Goal: Transaction & Acquisition: Obtain resource

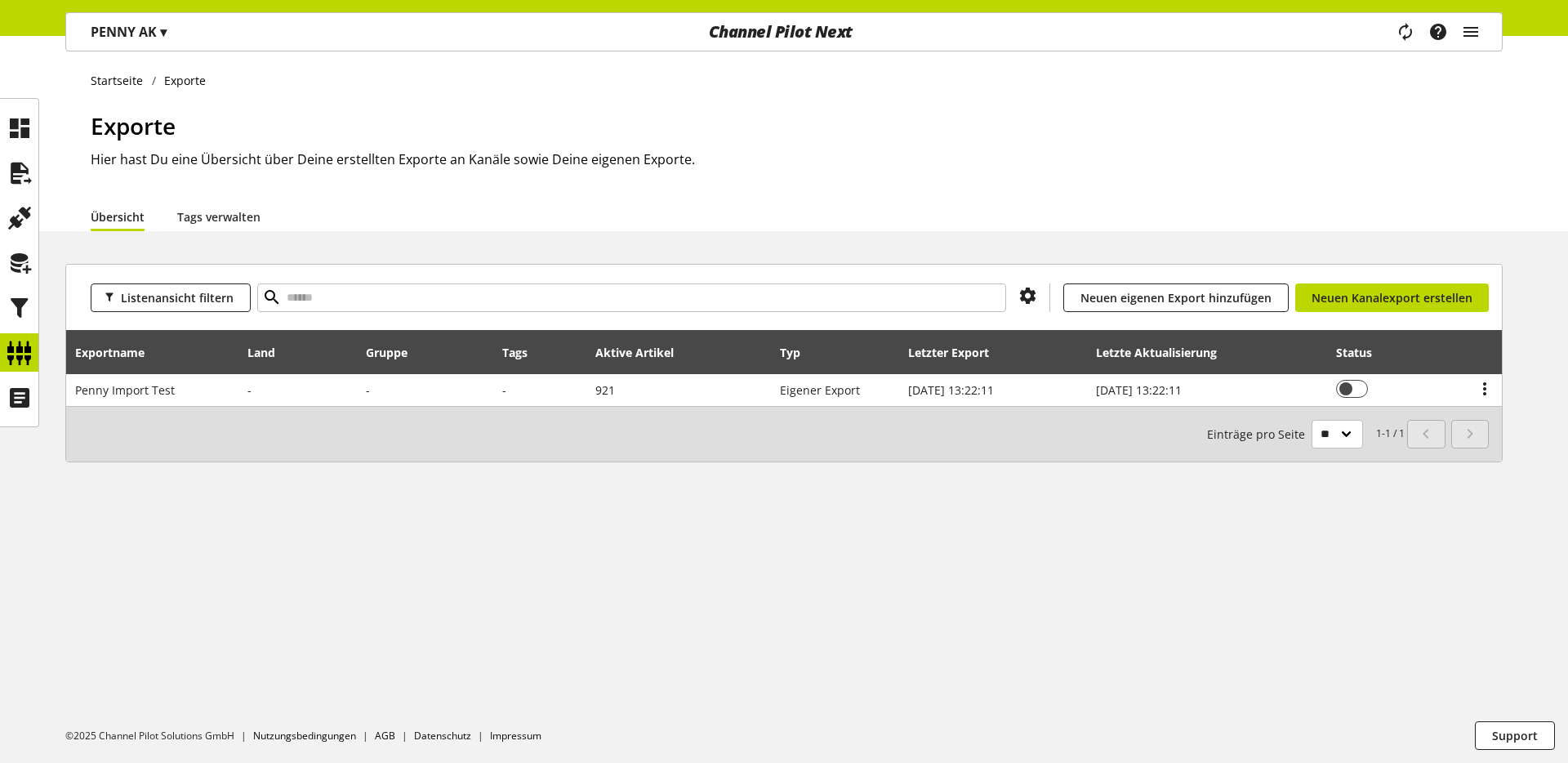
click at [135, 30] on p "PENNY AK ▾" at bounding box center [128, 32] width 76 height 20
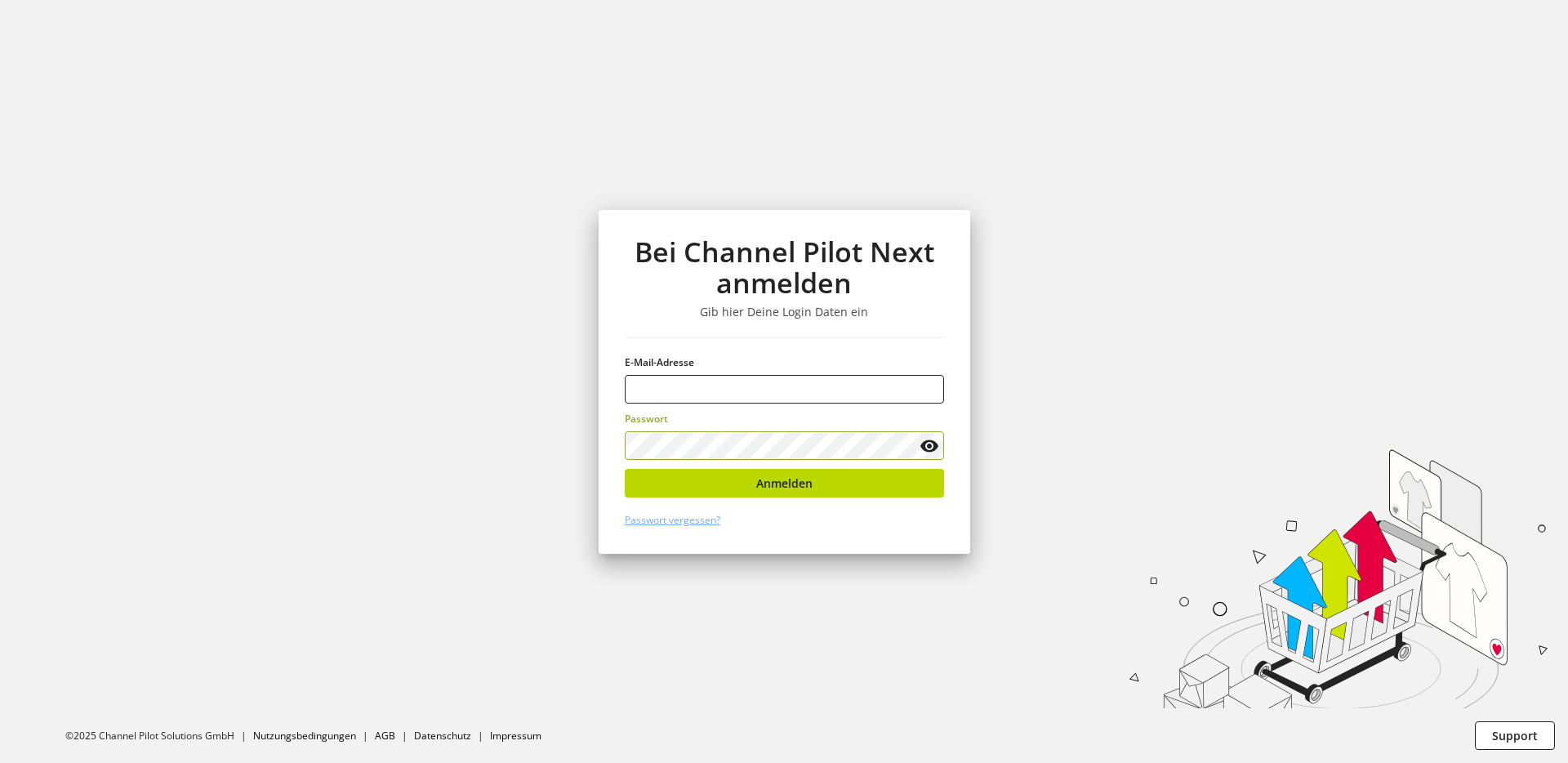
type input "**********"
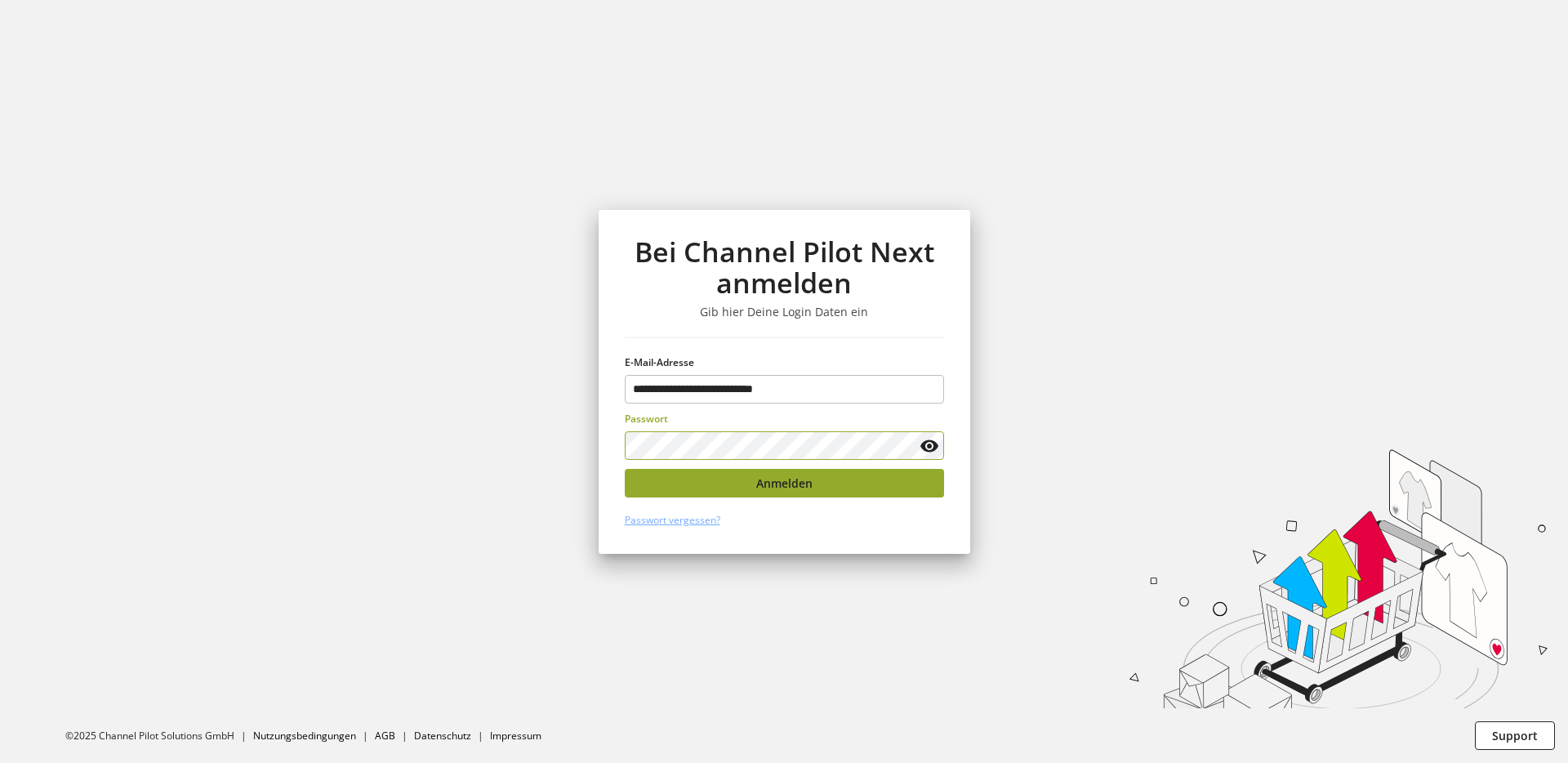
click at [695, 481] on button "Anmelden" at bounding box center [784, 482] width 319 height 29
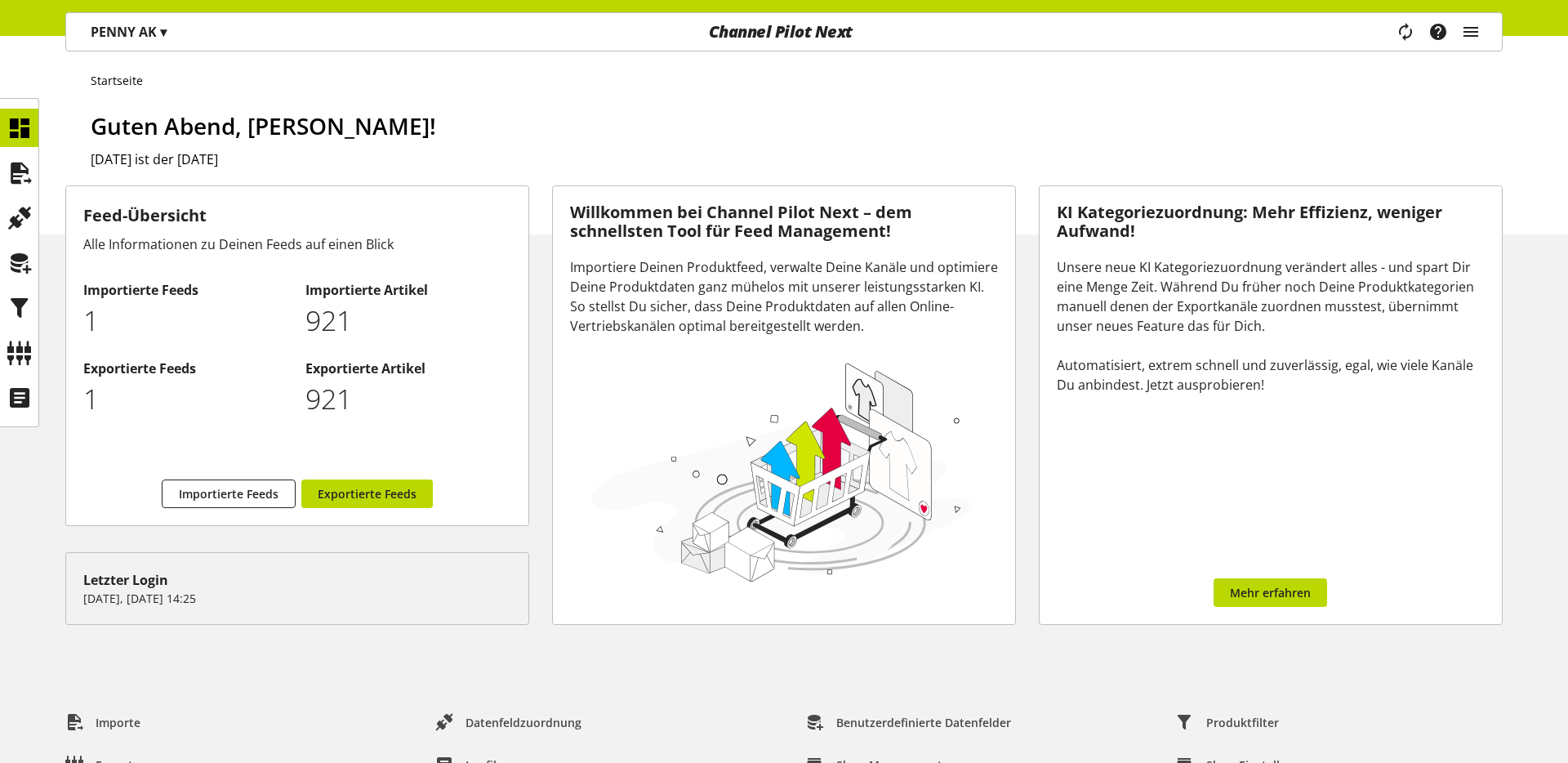
click at [128, 25] on p "PENNY AK ▾" at bounding box center [128, 32] width 76 height 20
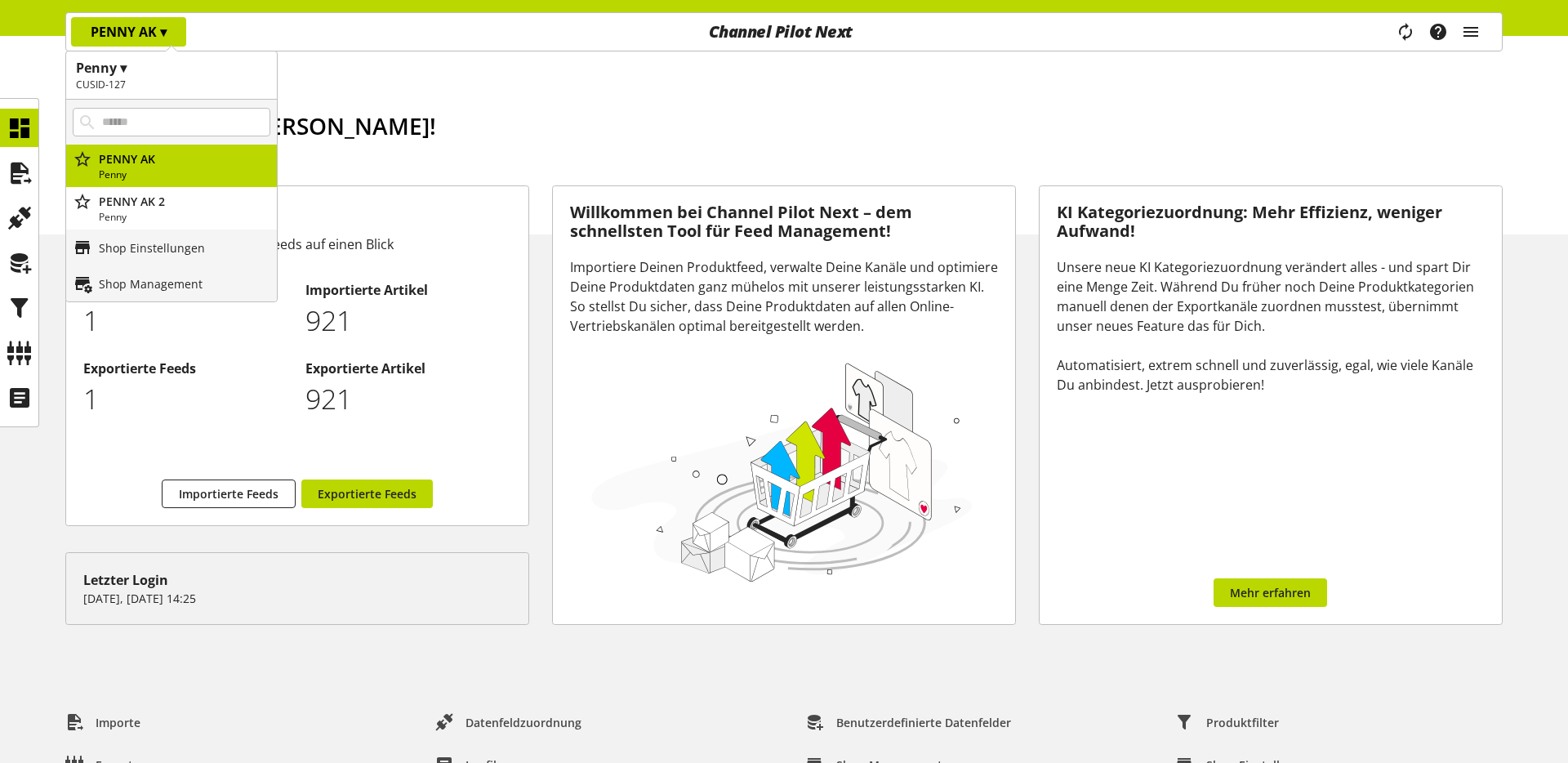
click at [126, 71] on h1 "Penny ▾" at bounding box center [171, 68] width 191 height 20
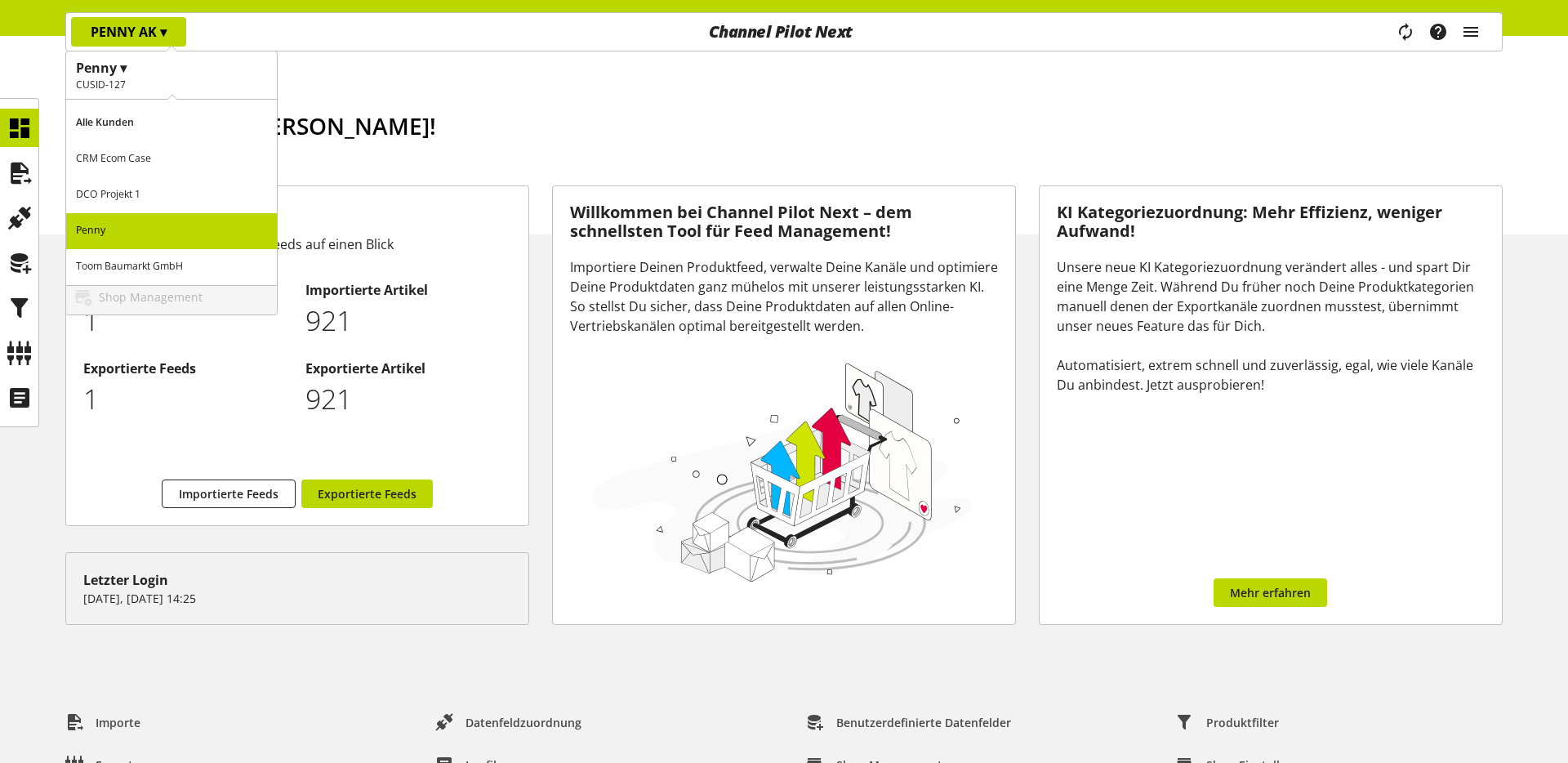
click at [141, 159] on p "CRM Ecom Case" at bounding box center [171, 159] width 211 height 36
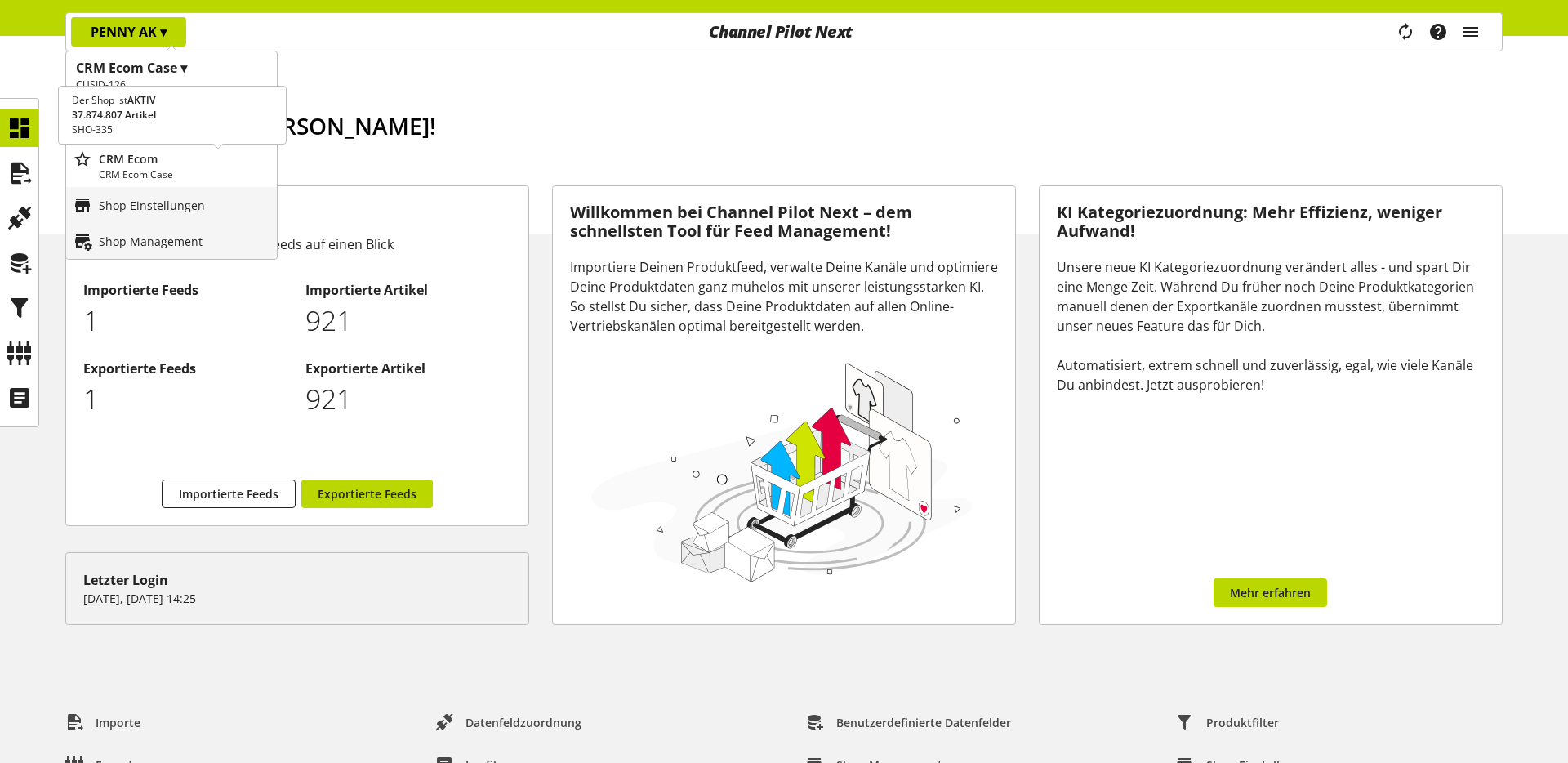
click at [140, 160] on p "CRM Ecom" at bounding box center [184, 158] width 171 height 17
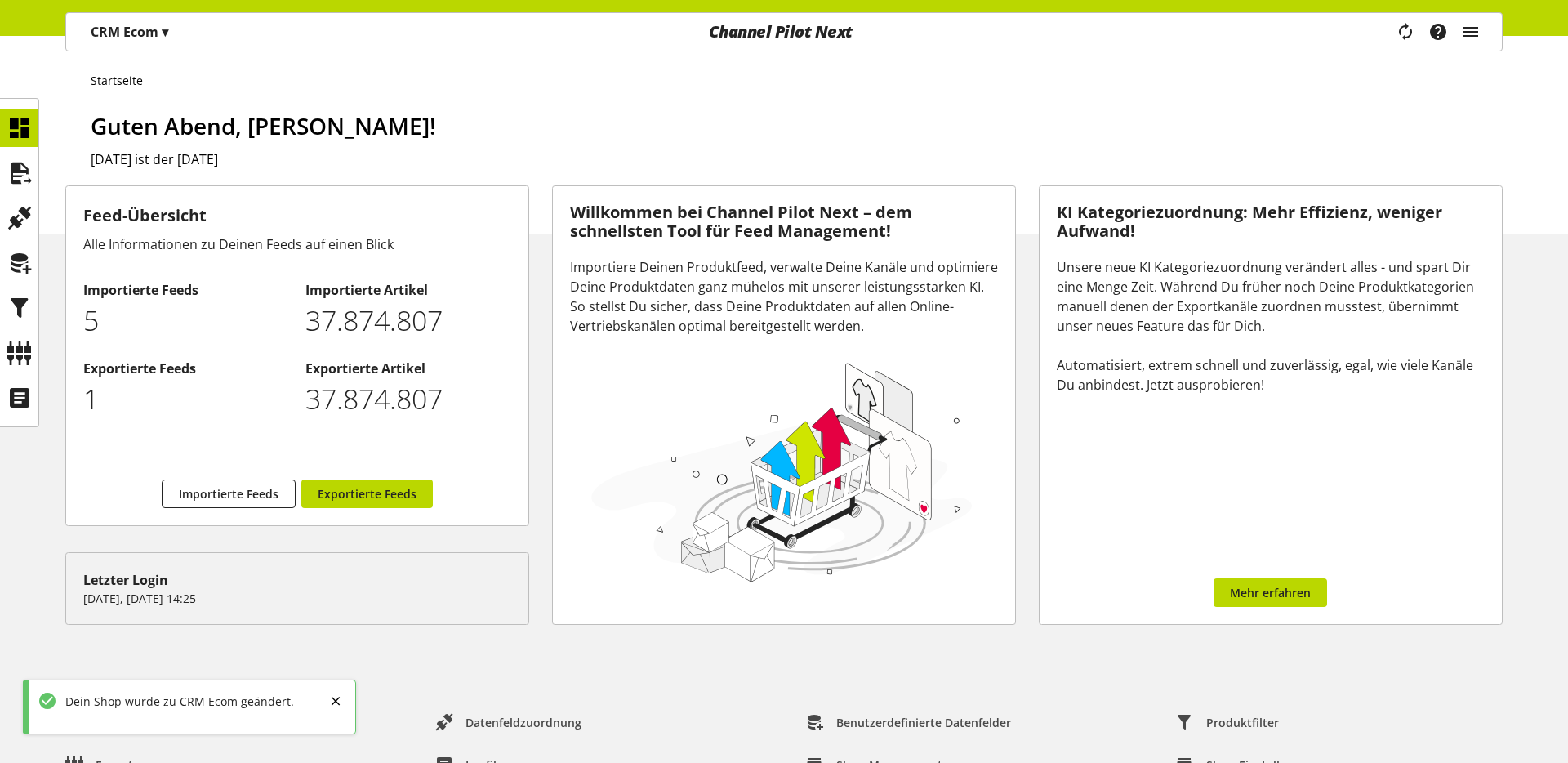
click at [166, 21] on div "CRM Ecom ▾" at bounding box center [130, 32] width 117 height 30
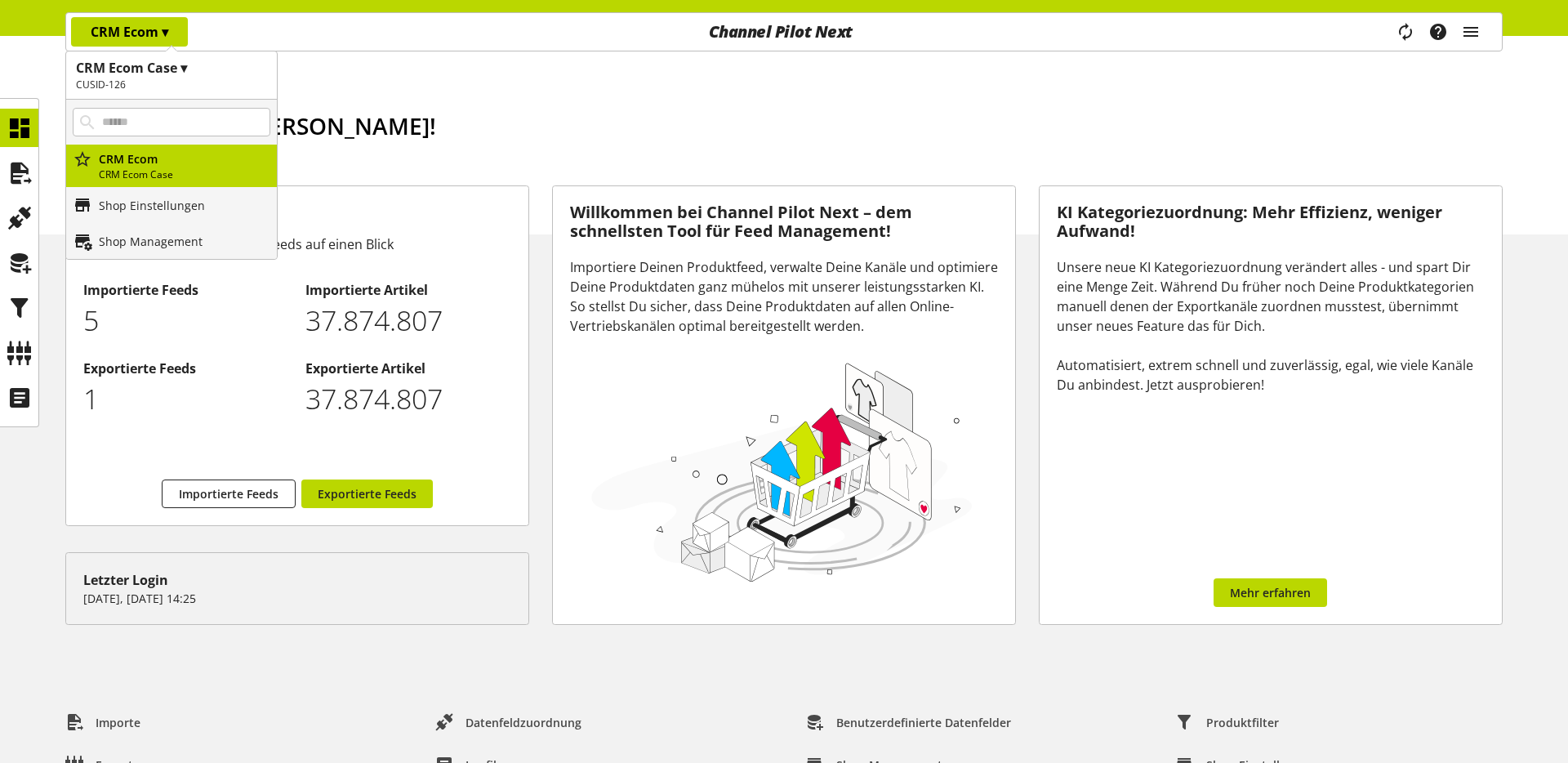
click at [176, 76] on h1 "CRM Ecom Case ▾" at bounding box center [171, 68] width 191 height 20
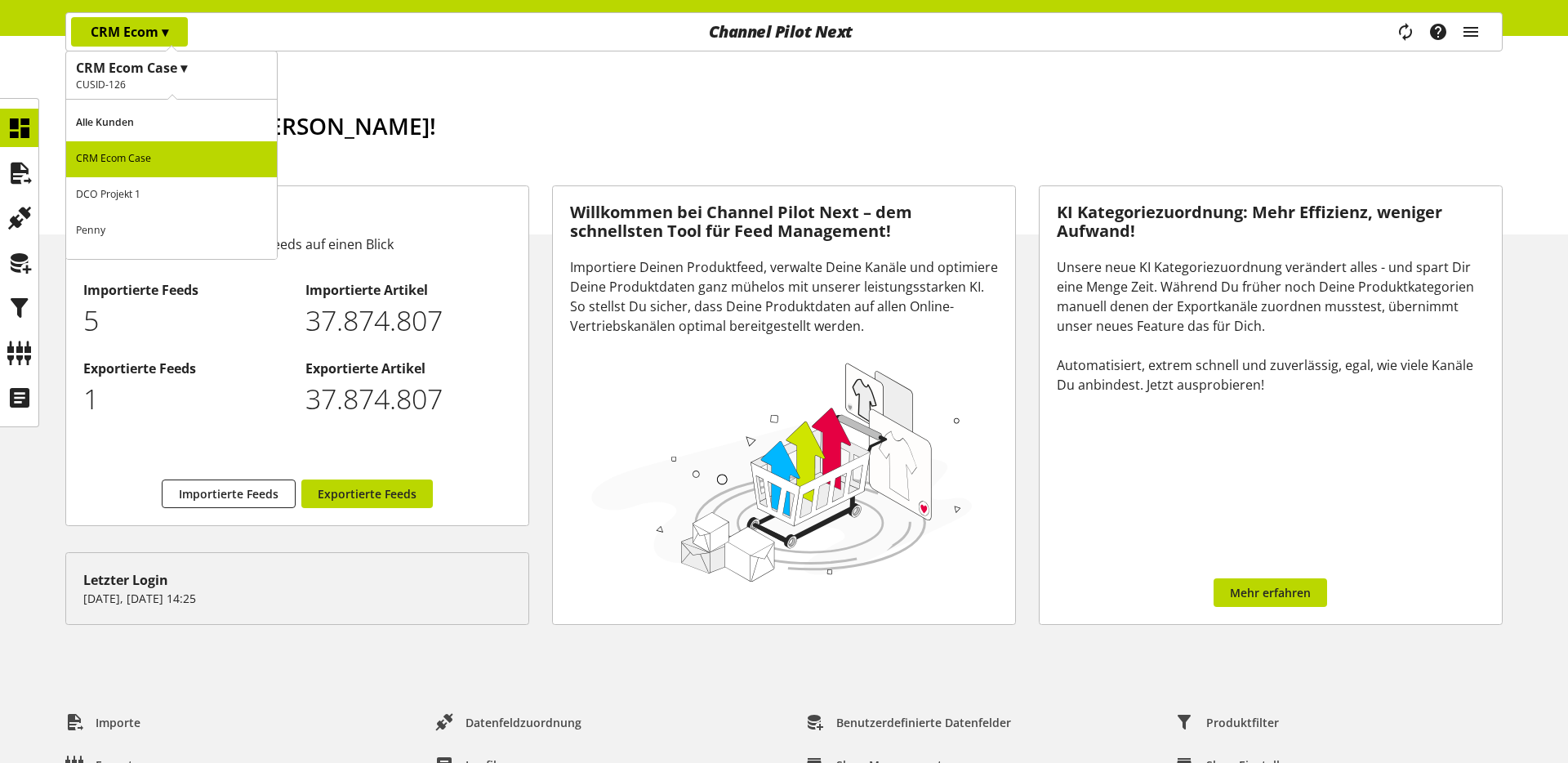
click at [178, 199] on p "DCO Projekt 1" at bounding box center [171, 195] width 211 height 36
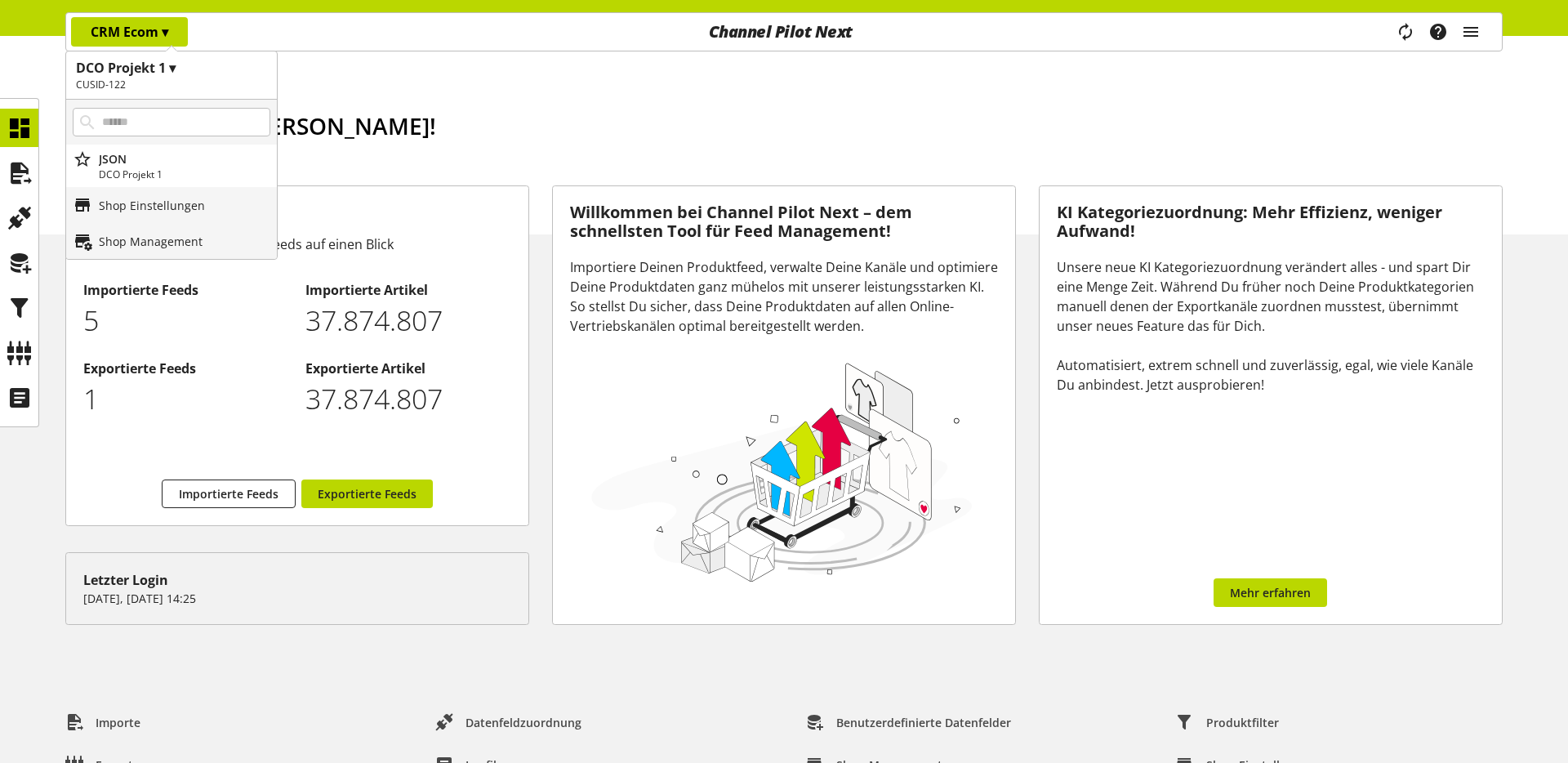
click at [173, 80] on h2 "CUSID-122" at bounding box center [171, 85] width 191 height 15
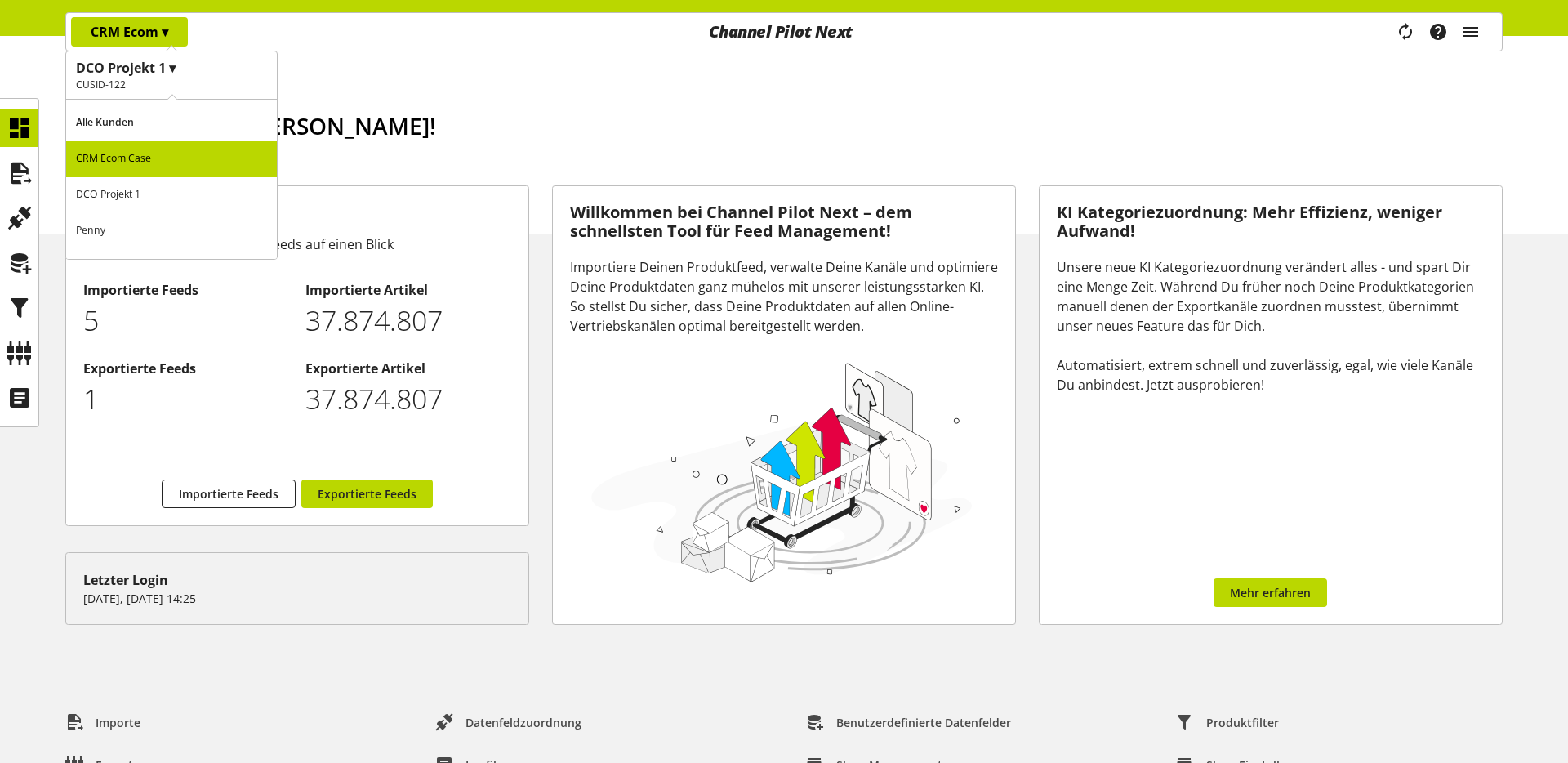
click at [149, 155] on p "CRM Ecom Case" at bounding box center [171, 159] width 211 height 36
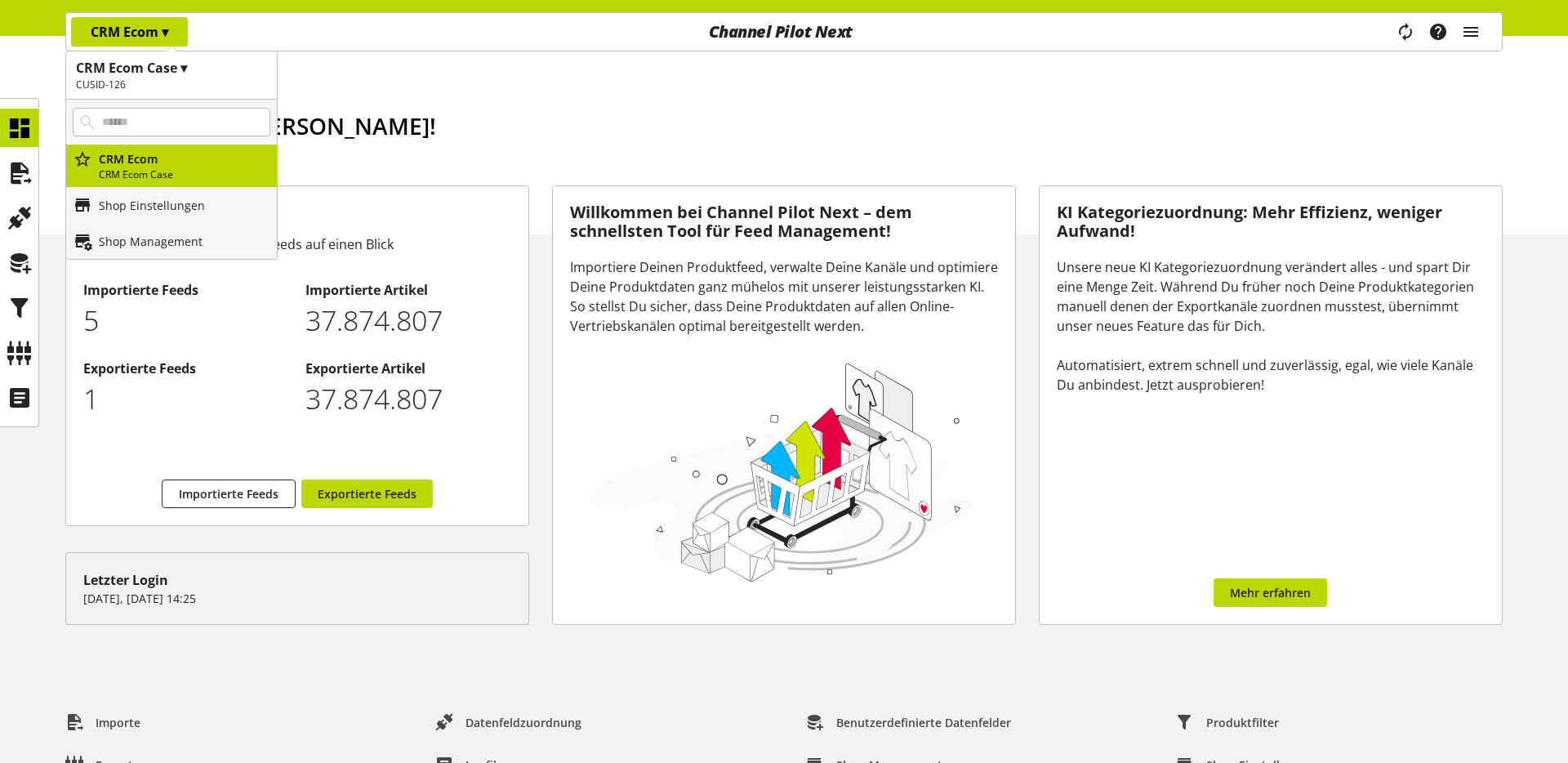
click at [387, 99] on div "Startseite Guten Abend, [PERSON_NAME]! [DATE] ist der [DATE]" at bounding box center [784, 135] width 1568 height 199
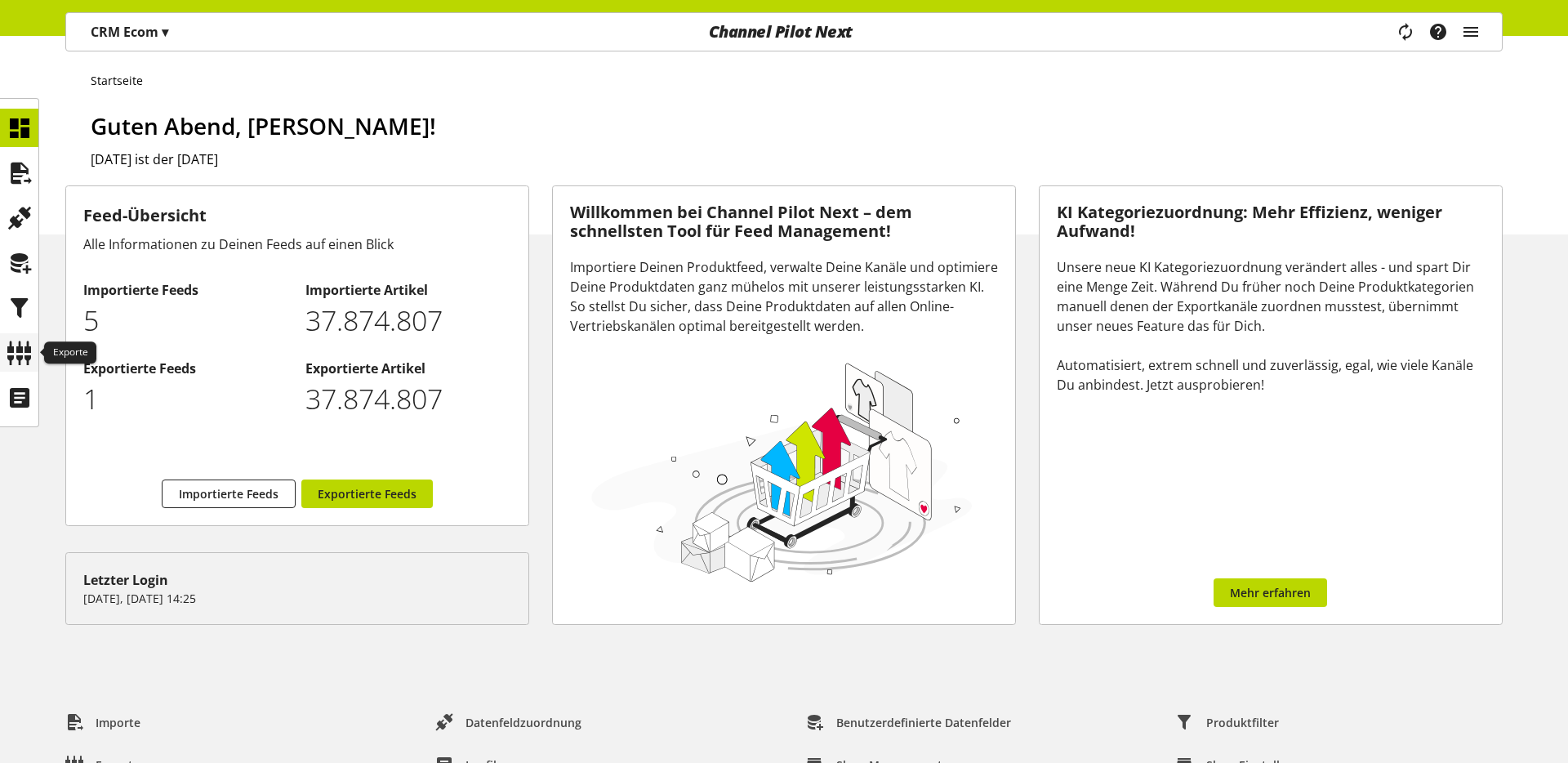
click at [29, 346] on icon at bounding box center [20, 353] width 26 height 33
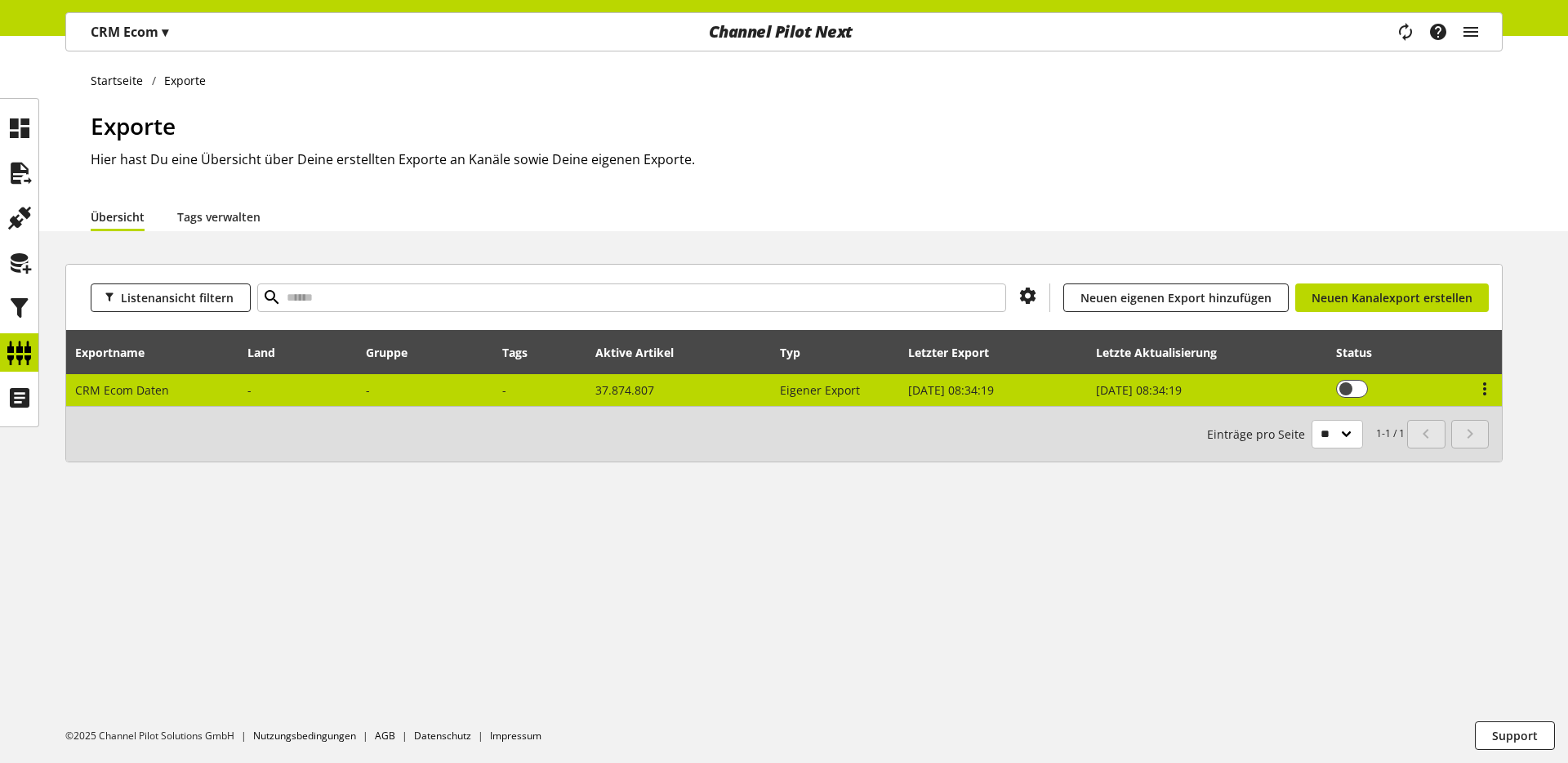
click at [103, 388] on span "CRM Ecom Daten" at bounding box center [122, 390] width 94 height 16
select select "********"
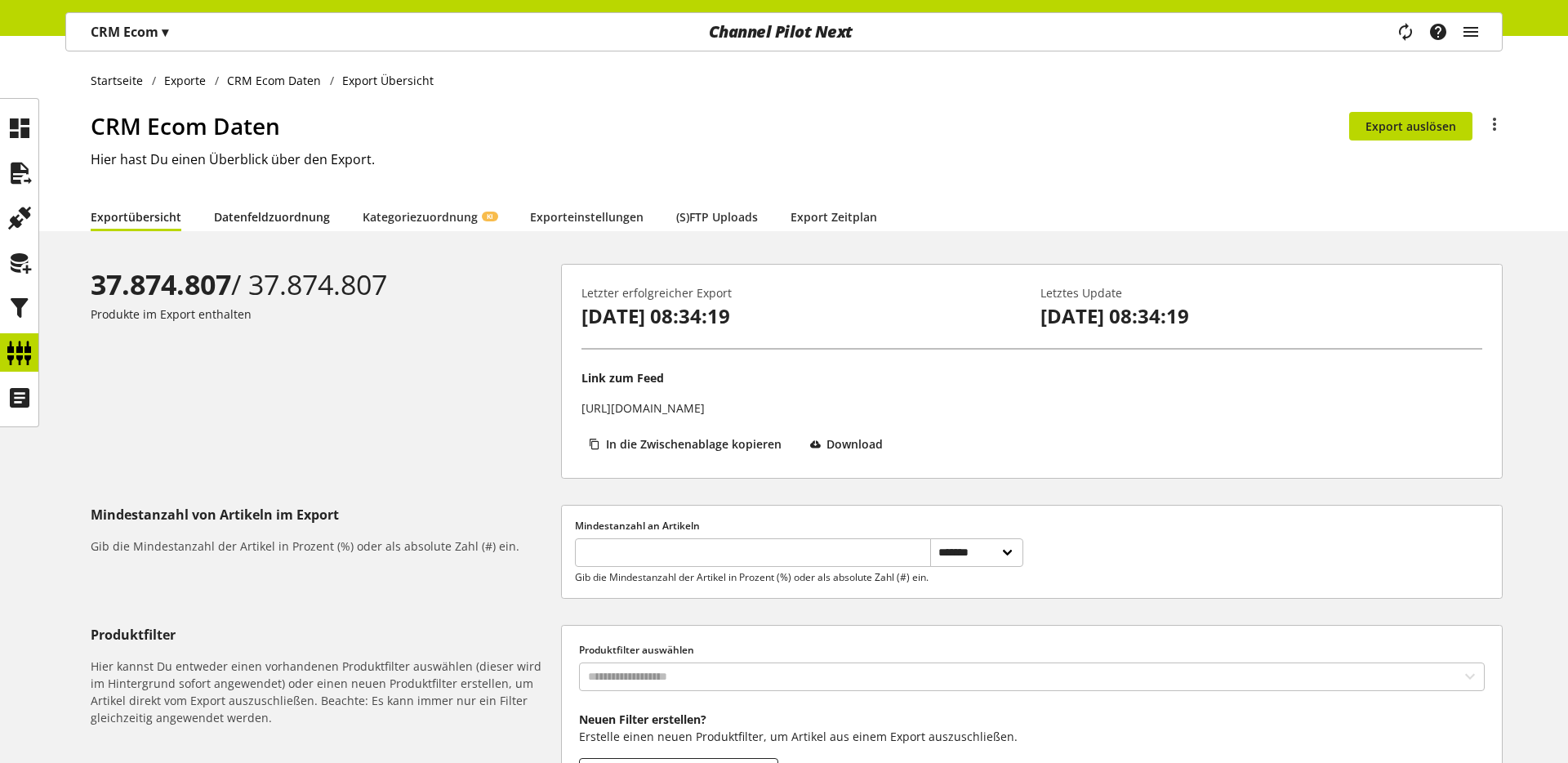
click at [277, 226] on link "Datenfeldzuordnung" at bounding box center [272, 217] width 116 height 17
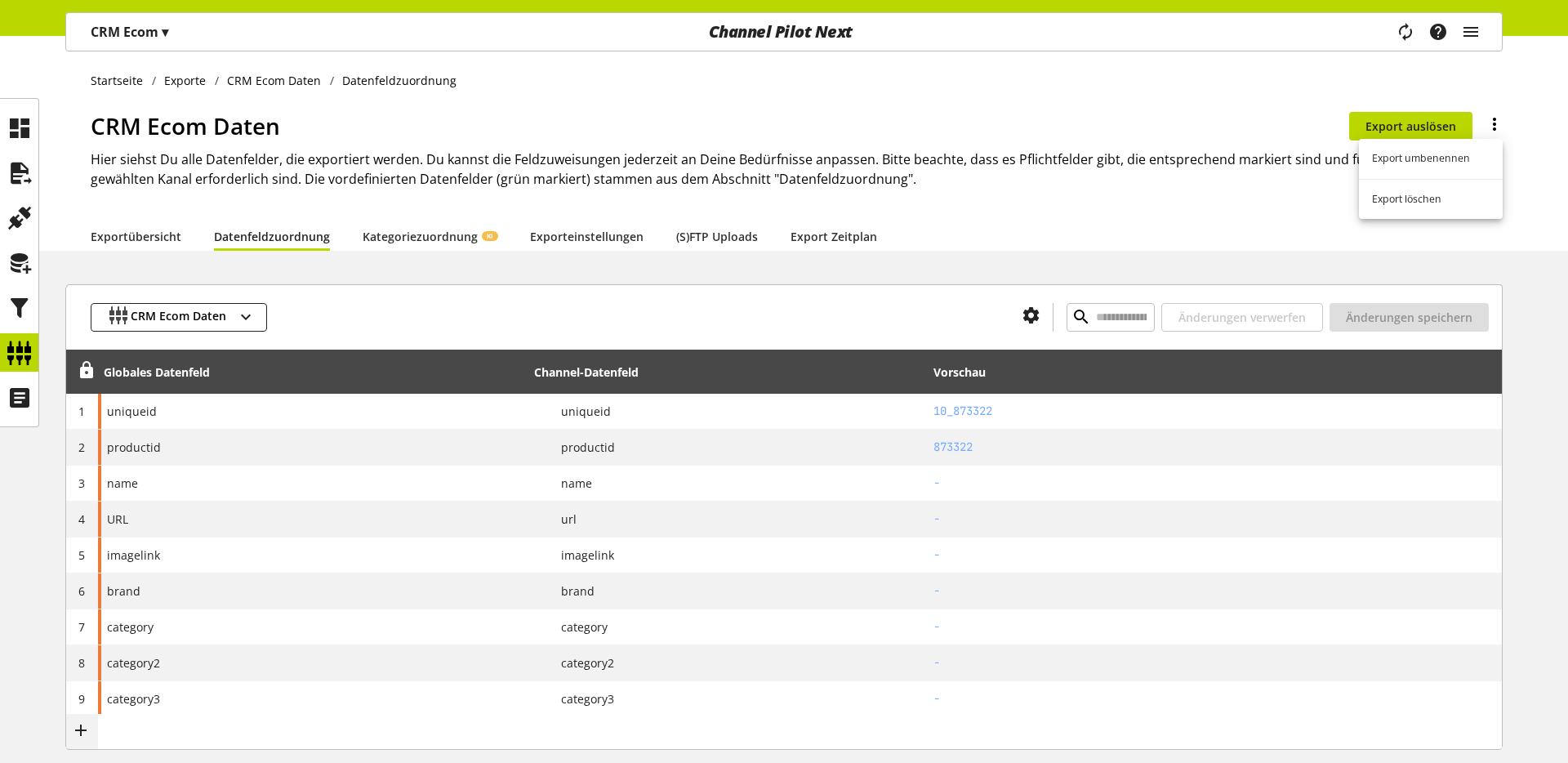
click at [1486, 119] on icon at bounding box center [1495, 124] width 20 height 30
click at [1456, 80] on ul "Startseite Exporte CRM Ecom Daten Datenfeldzuordnung" at bounding box center [796, 80] width 1412 height 17
click at [1415, 29] on icon "main navigation" at bounding box center [1406, 32] width 25 height 33
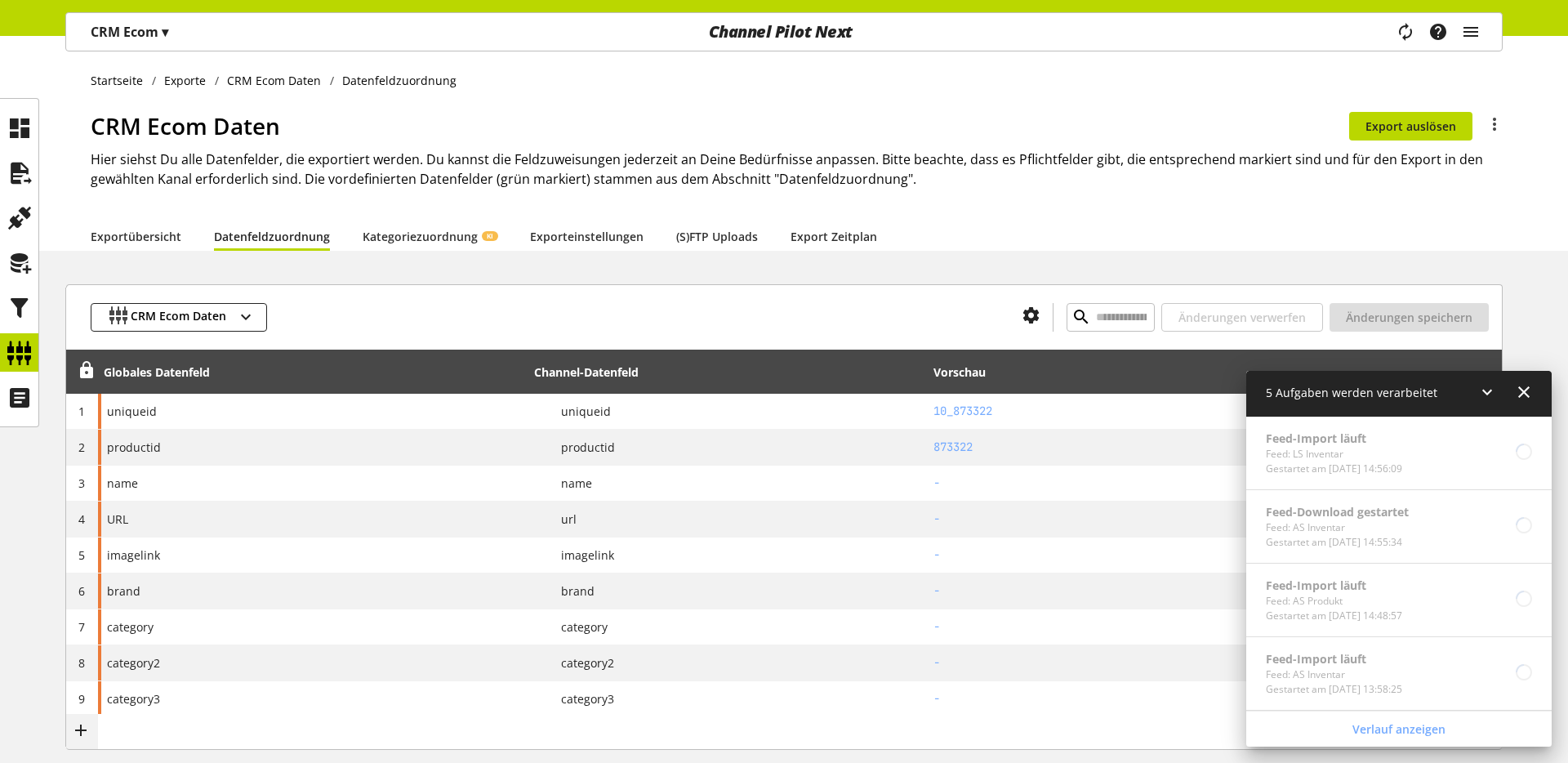
drag, startPoint x: 1227, startPoint y: 116, endPoint x: 1031, endPoint y: 120, distance: 196.0
click at [1210, 117] on h1 "CRM Ecom Daten" at bounding box center [720, 126] width 1259 height 34
click at [25, 231] on icon at bounding box center [20, 218] width 26 height 33
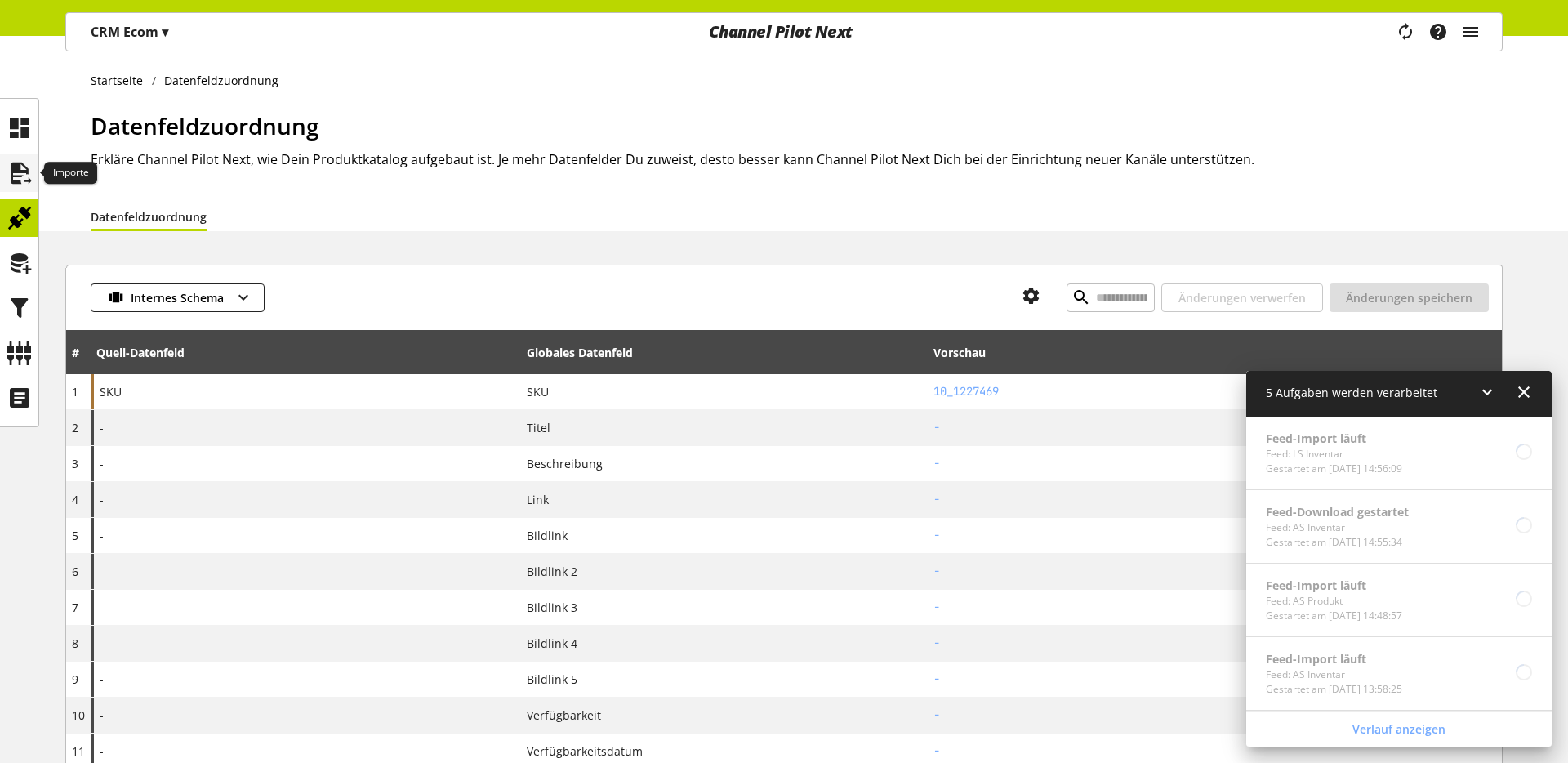
click at [20, 179] on icon at bounding box center [20, 173] width 26 height 33
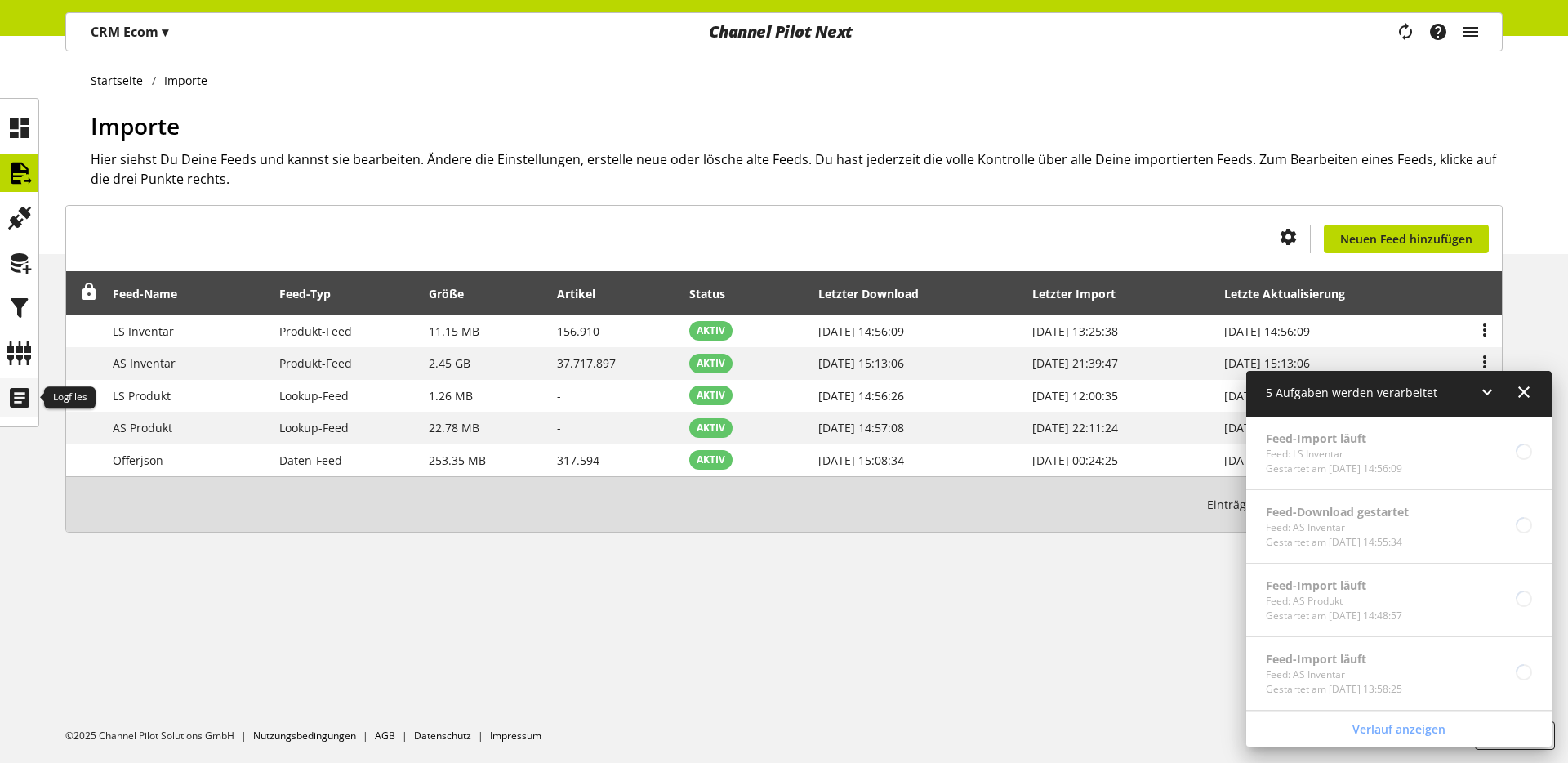
click at [25, 390] on icon at bounding box center [20, 398] width 26 height 33
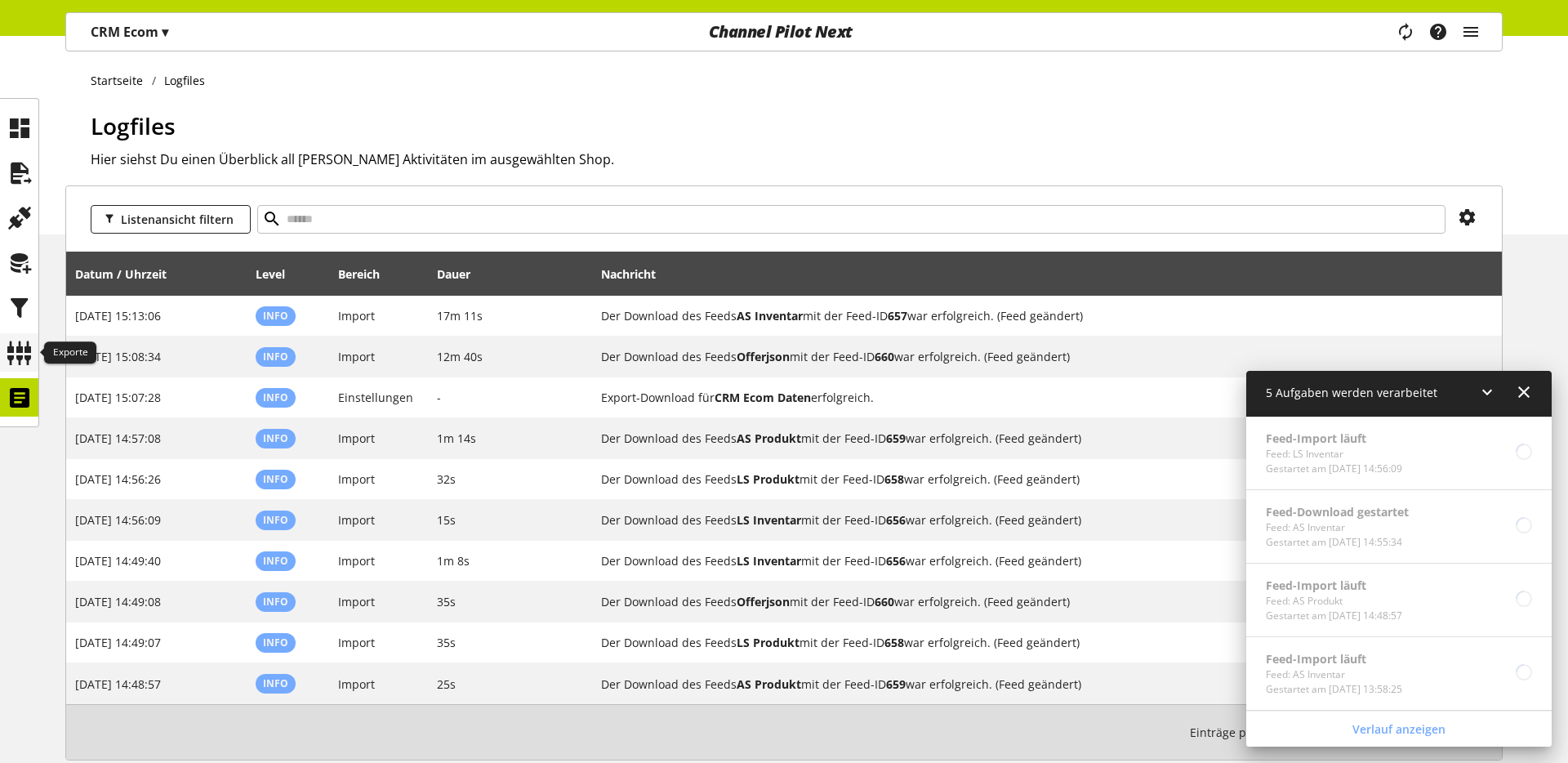
click at [21, 363] on icon at bounding box center [20, 353] width 26 height 33
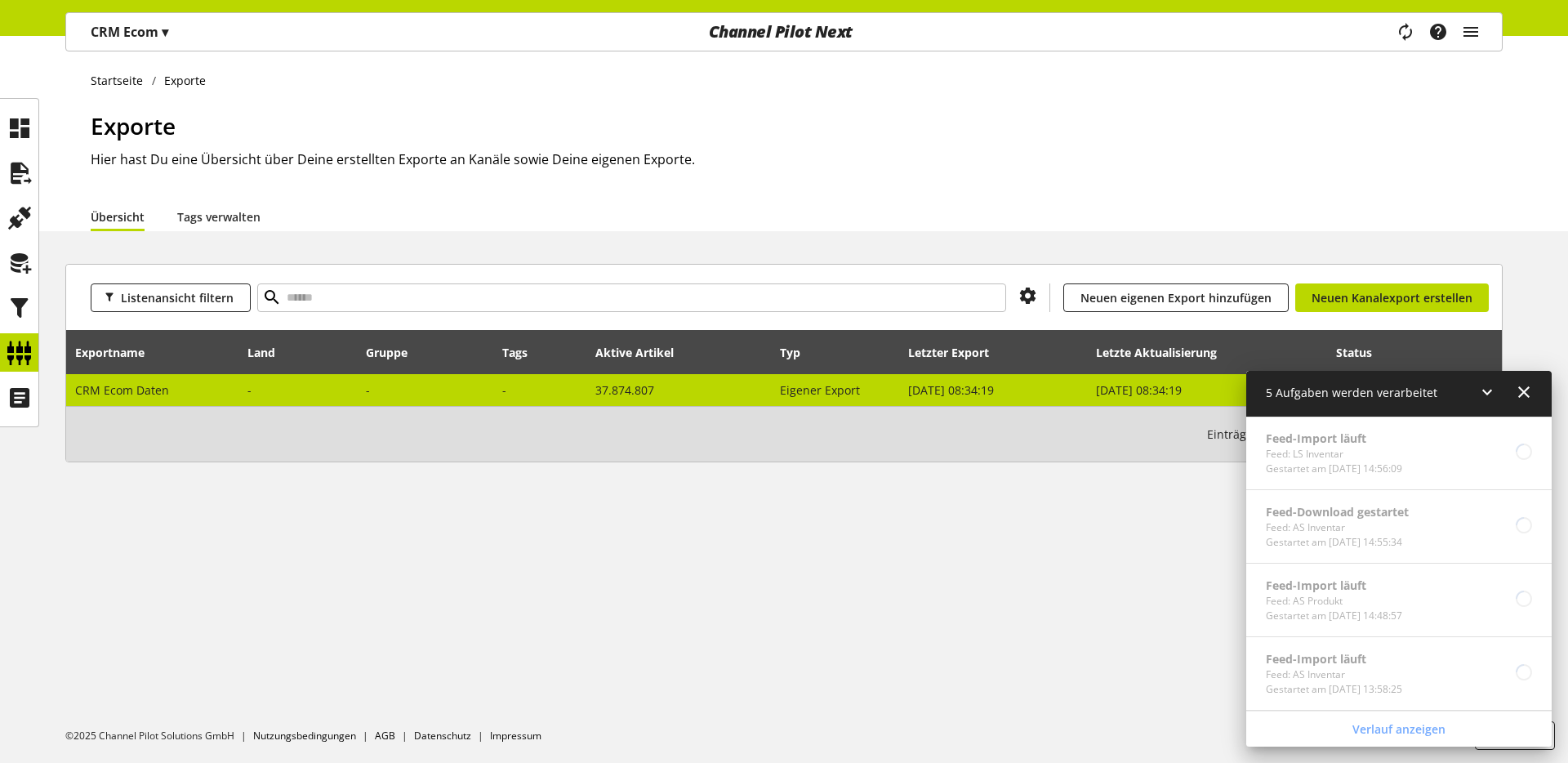
click at [92, 396] on span "CRM Ecom Daten" at bounding box center [122, 390] width 94 height 16
select select "********"
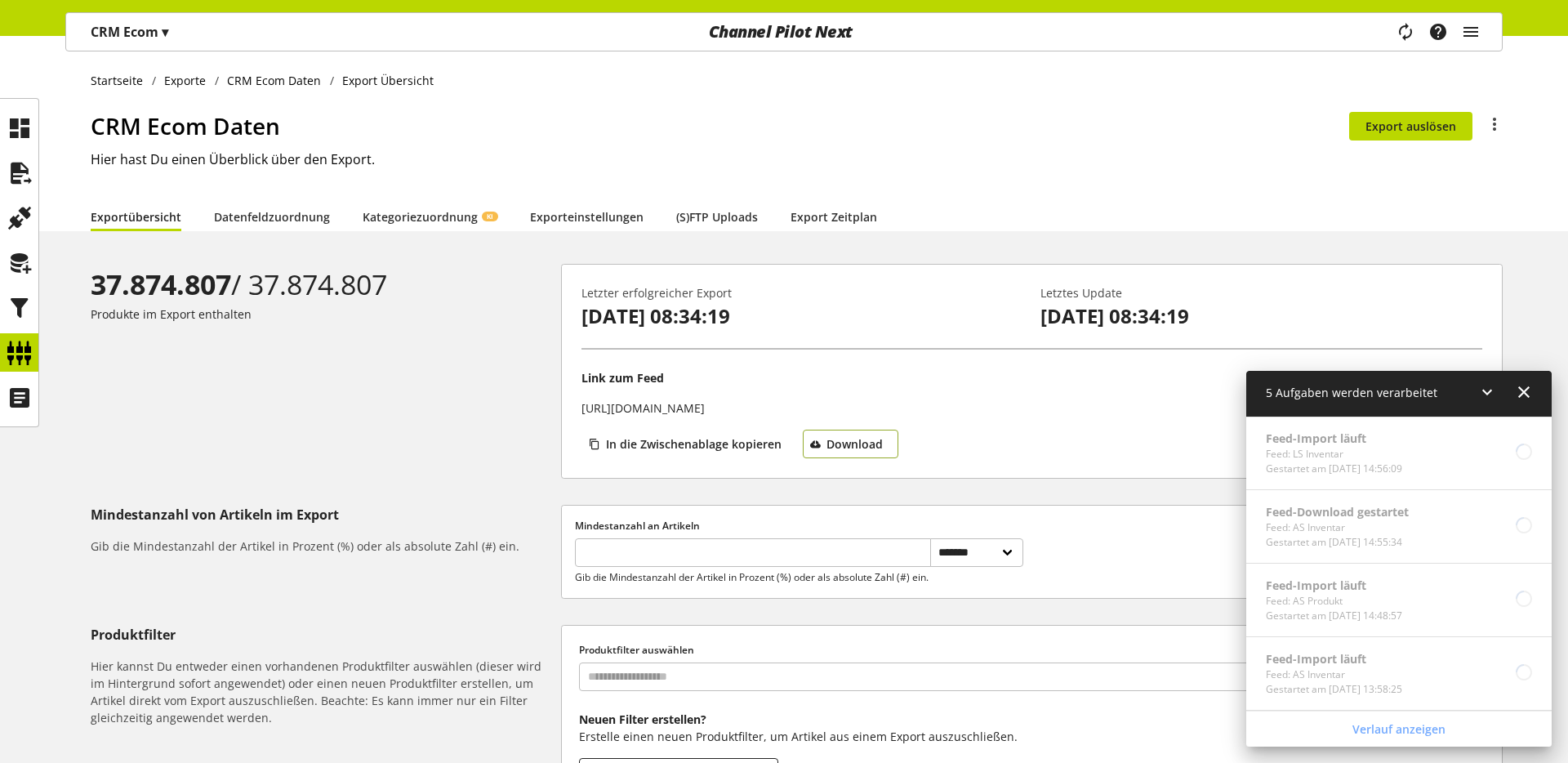
click at [842, 446] on span "Download" at bounding box center [854, 444] width 57 height 17
click at [13, 356] on icon at bounding box center [20, 353] width 26 height 33
